Goal: Task Accomplishment & Management: Use online tool/utility

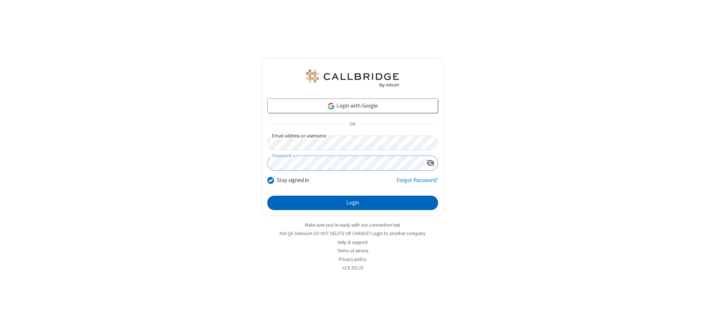
click at [352, 203] on button "Login" at bounding box center [352, 203] width 171 height 15
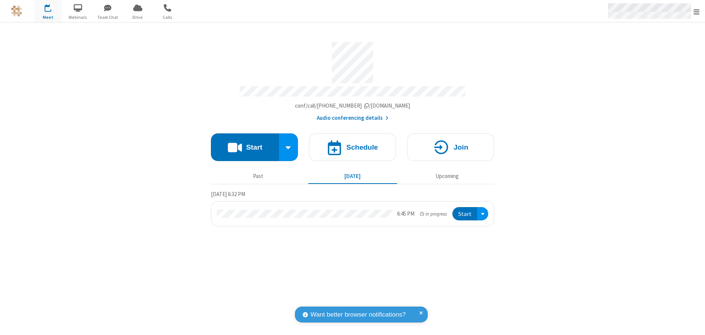
click at [696, 11] on span "Open menu" at bounding box center [696, 11] width 6 height 7
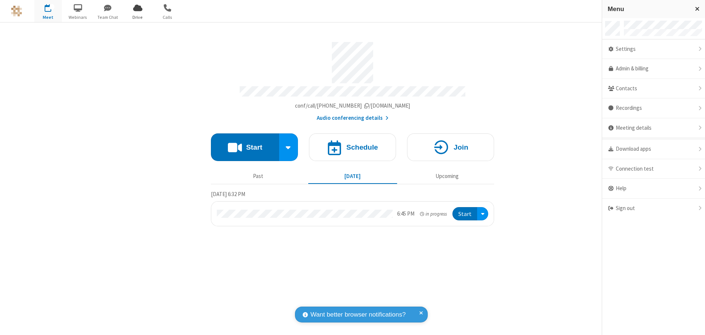
click at [138, 17] on span "Drive" at bounding box center [138, 17] width 28 height 7
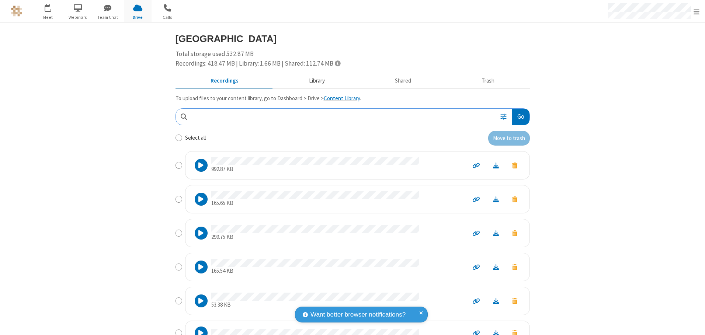
click at [313, 81] on button "Library" at bounding box center [317, 81] width 86 height 14
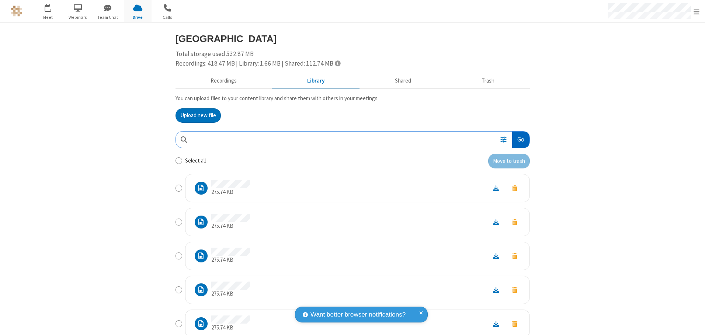
click at [518, 139] on button "Go" at bounding box center [520, 140] width 17 height 17
click at [195, 115] on button "Upload new file" at bounding box center [197, 115] width 45 height 15
